Goal: Information Seeking & Learning: Learn about a topic

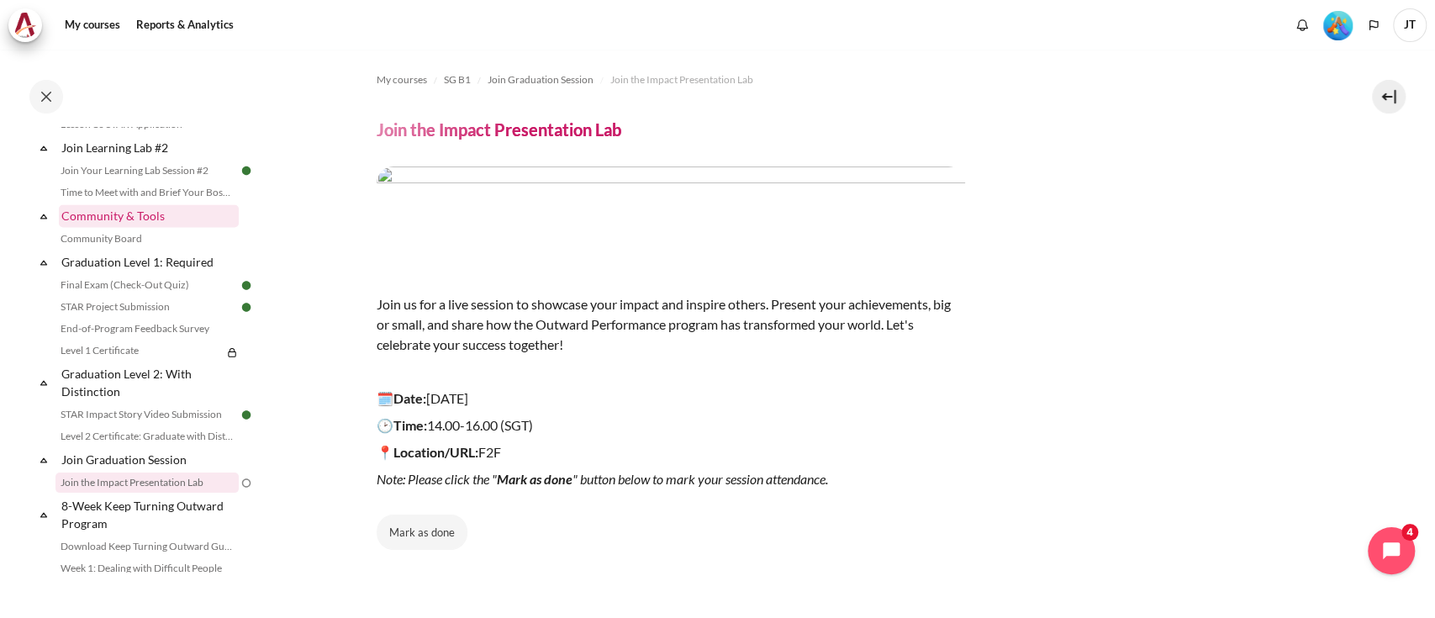
scroll to position [1782, 0]
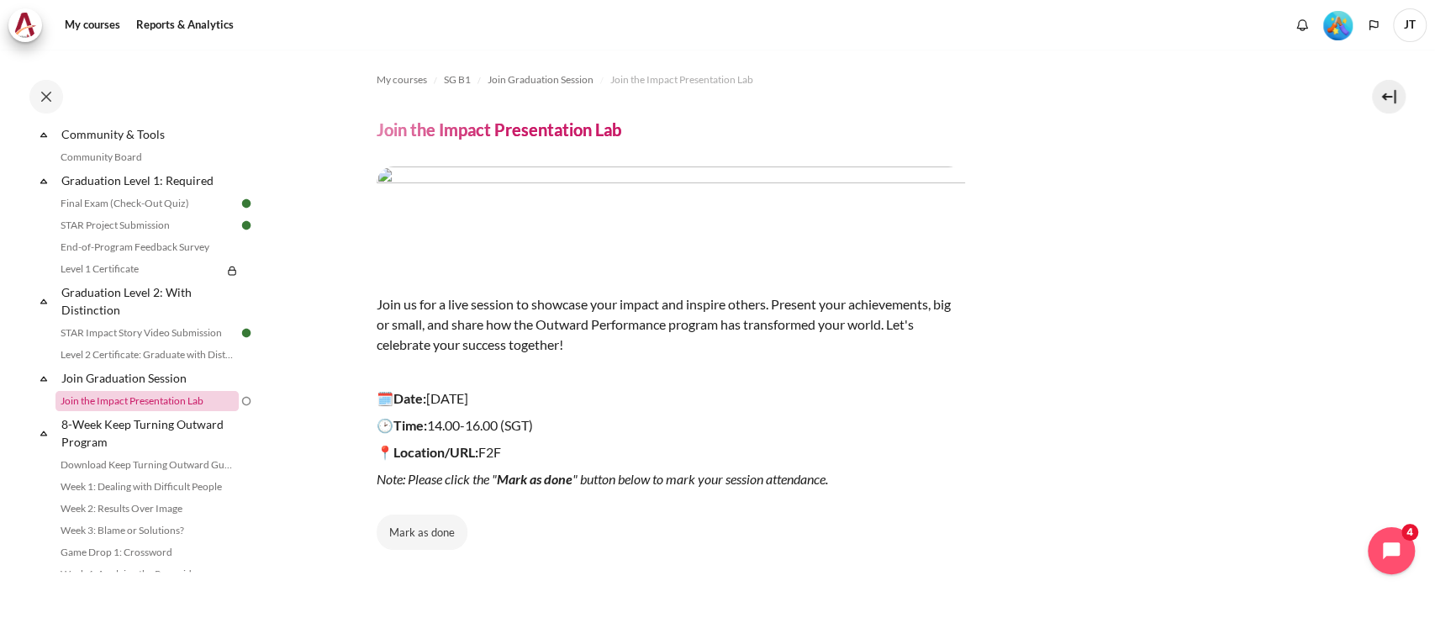
click at [156, 411] on link "Join the Impact Presentation Lab" at bounding box center [146, 401] width 183 height 20
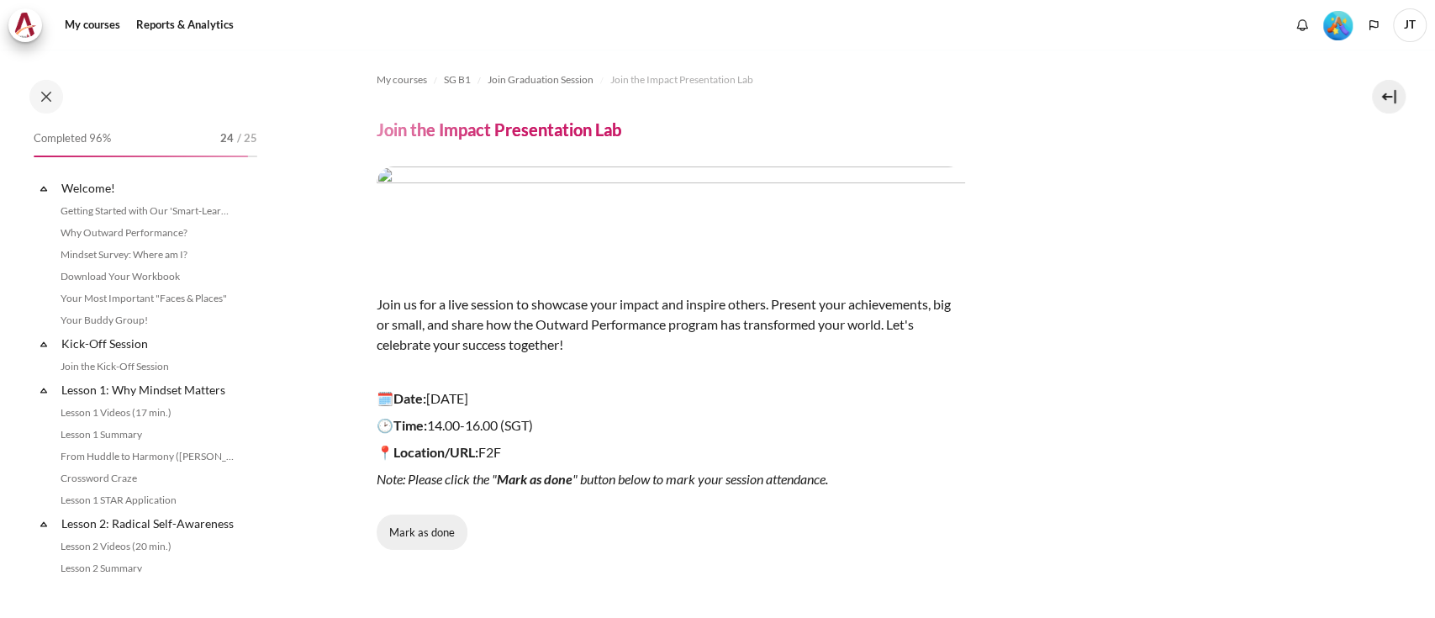
scroll to position [1886, 0]
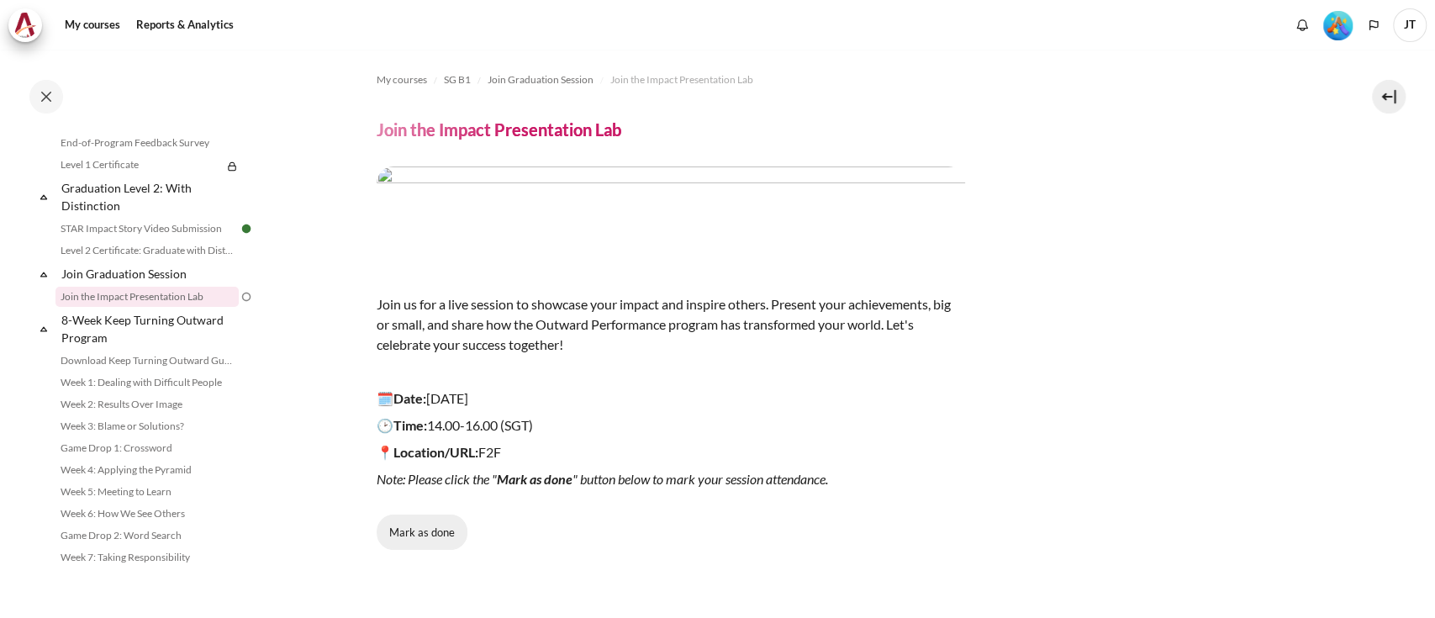
click at [433, 523] on button "Mark as done" at bounding box center [422, 532] width 91 height 35
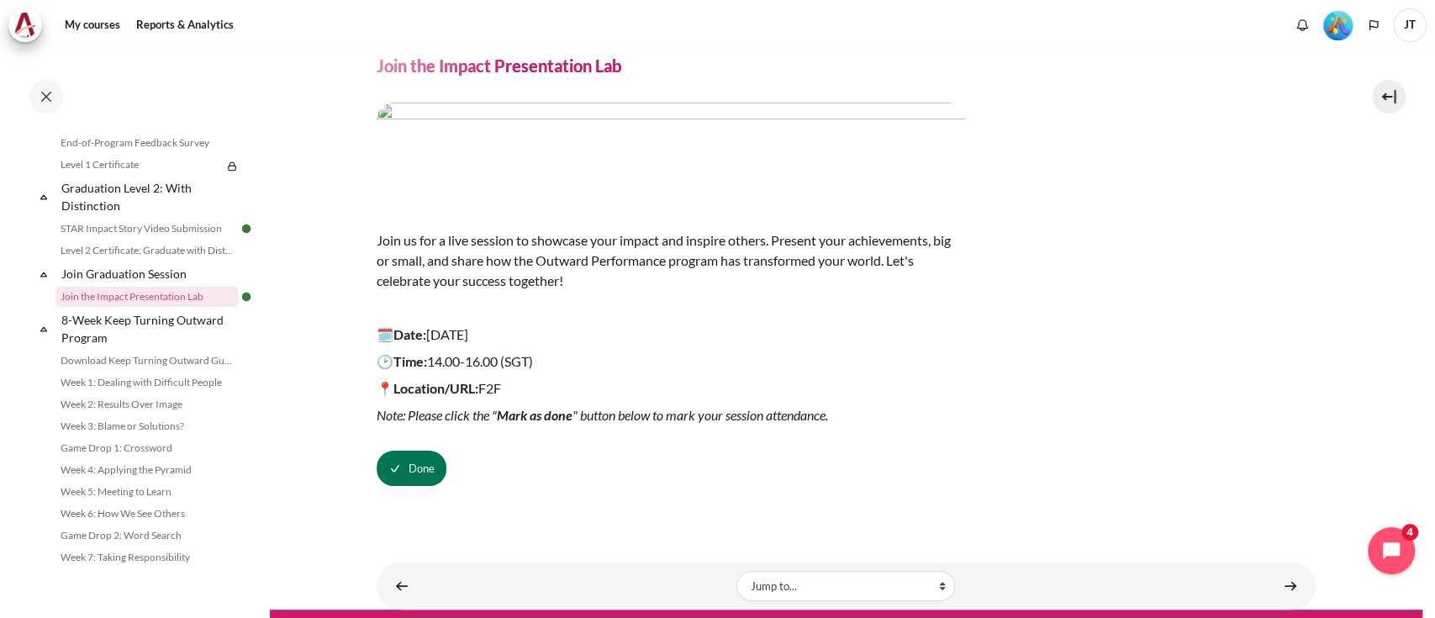
scroll to position [97, 0]
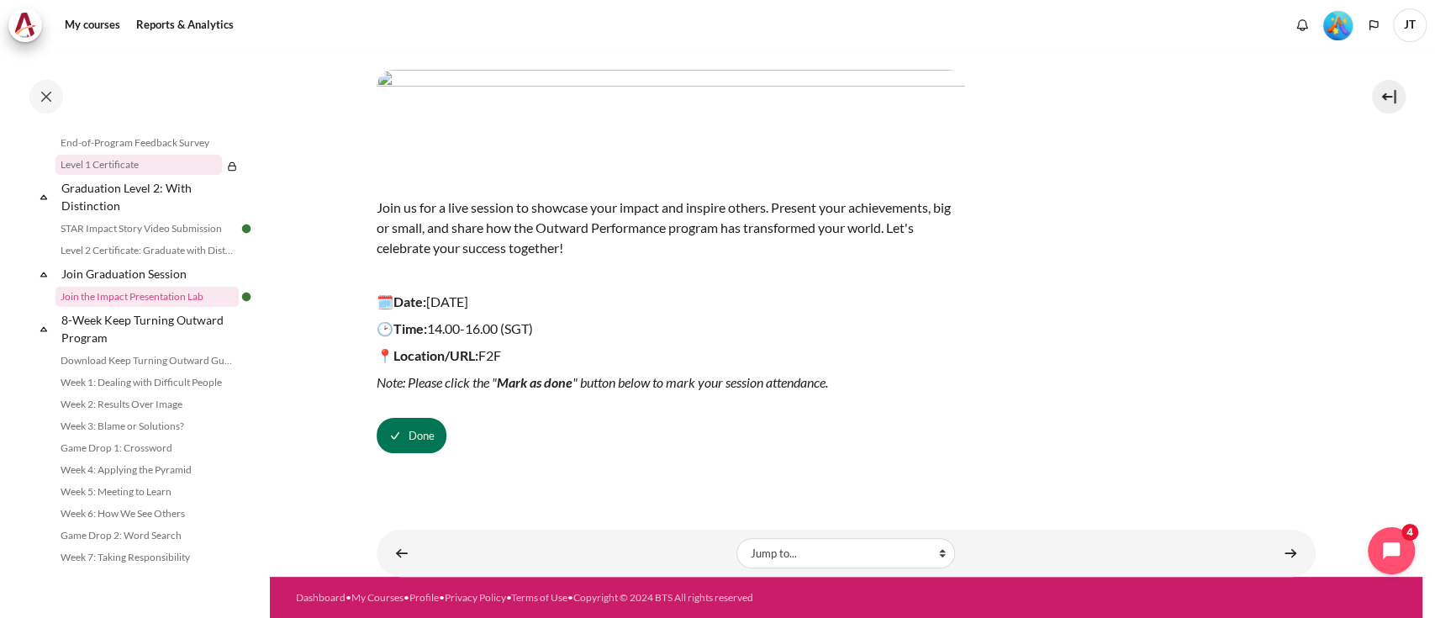
click at [209, 175] on link "Level 1 Certificate" at bounding box center [138, 165] width 166 height 20
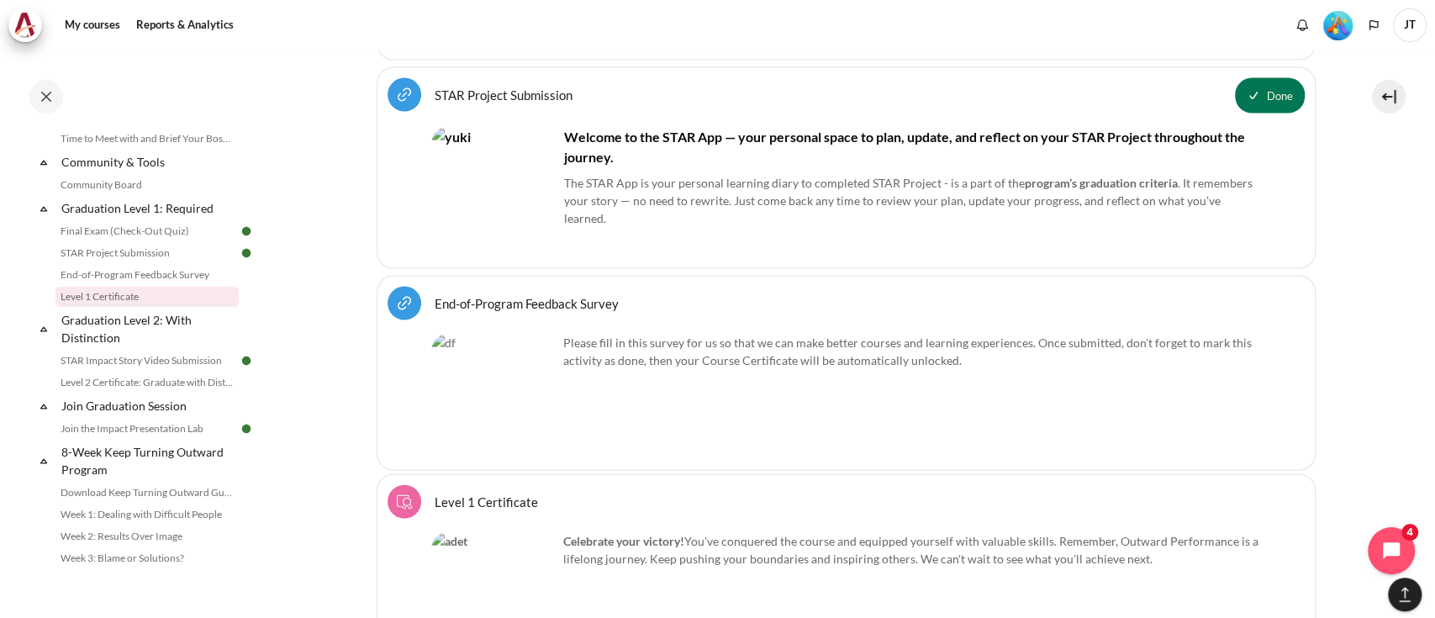
scroll to position [2421, 0]
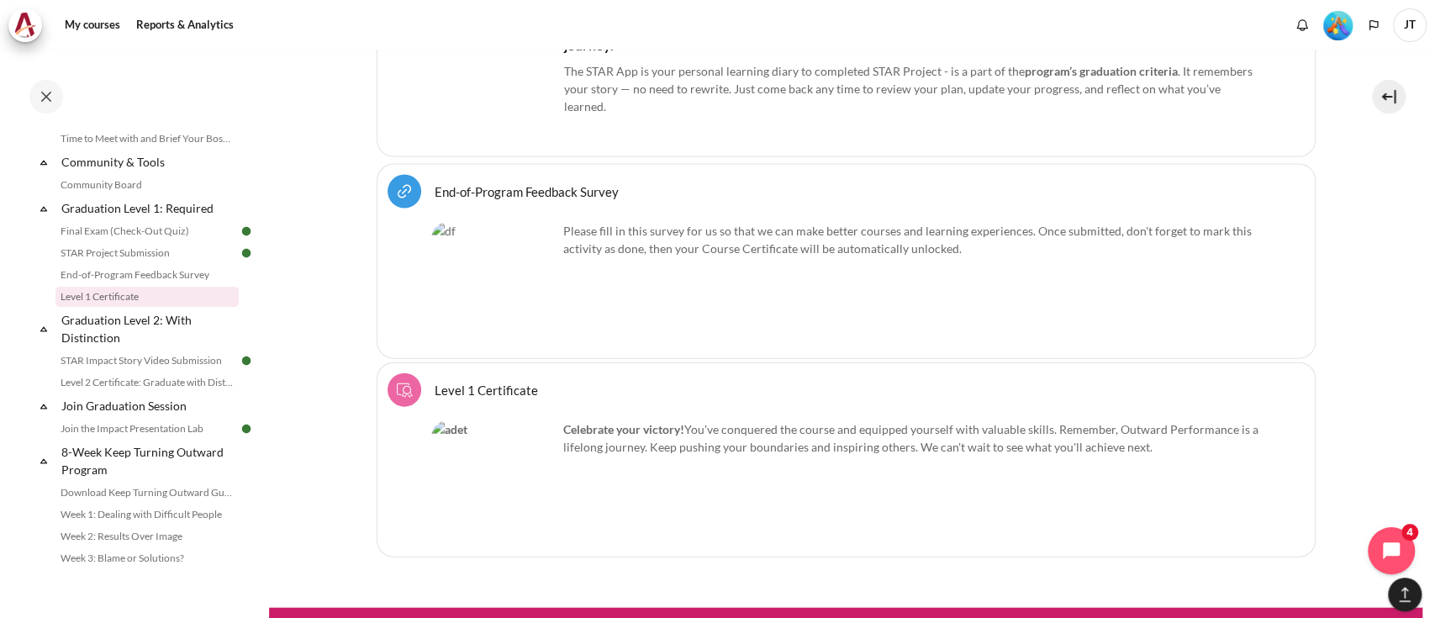
click at [435, 382] on link "Level 1 Certificate Course certificate" at bounding box center [486, 390] width 103 height 16
